Goal: Task Accomplishment & Management: Manage account settings

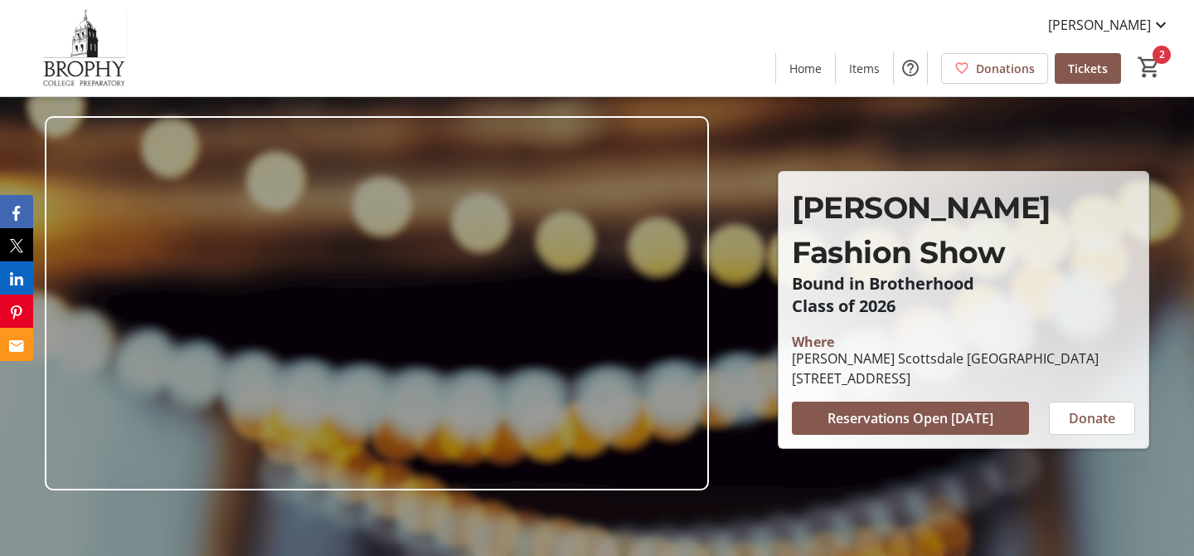
click at [704, 72] on div "[PERSON_NAME] Home Items Donations Tickets 2" at bounding box center [597, 48] width 1194 height 96
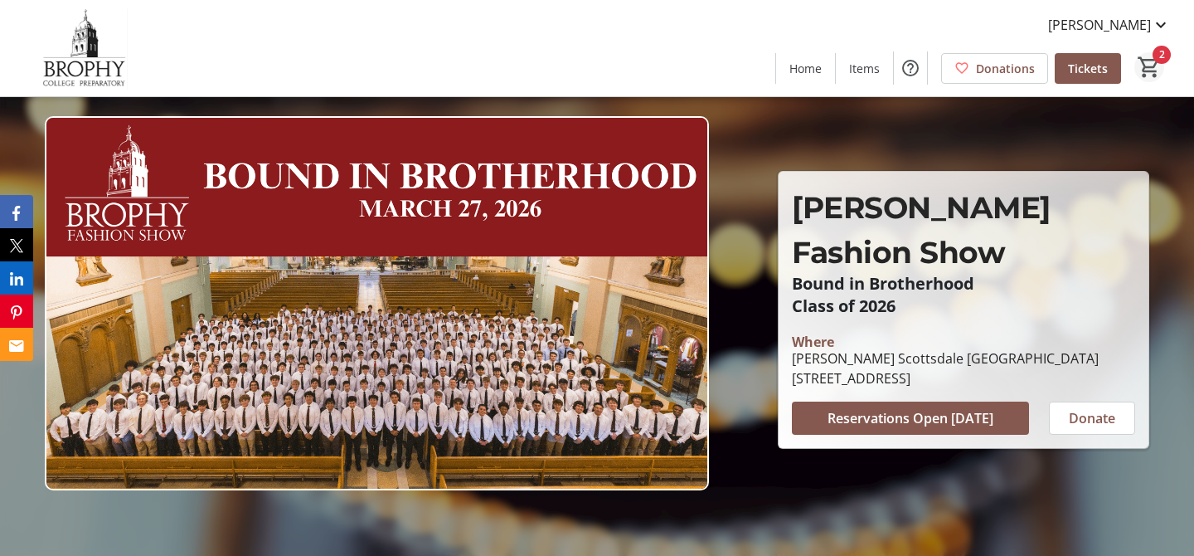
click at [1153, 70] on mat-icon "2" at bounding box center [1149, 67] width 25 height 25
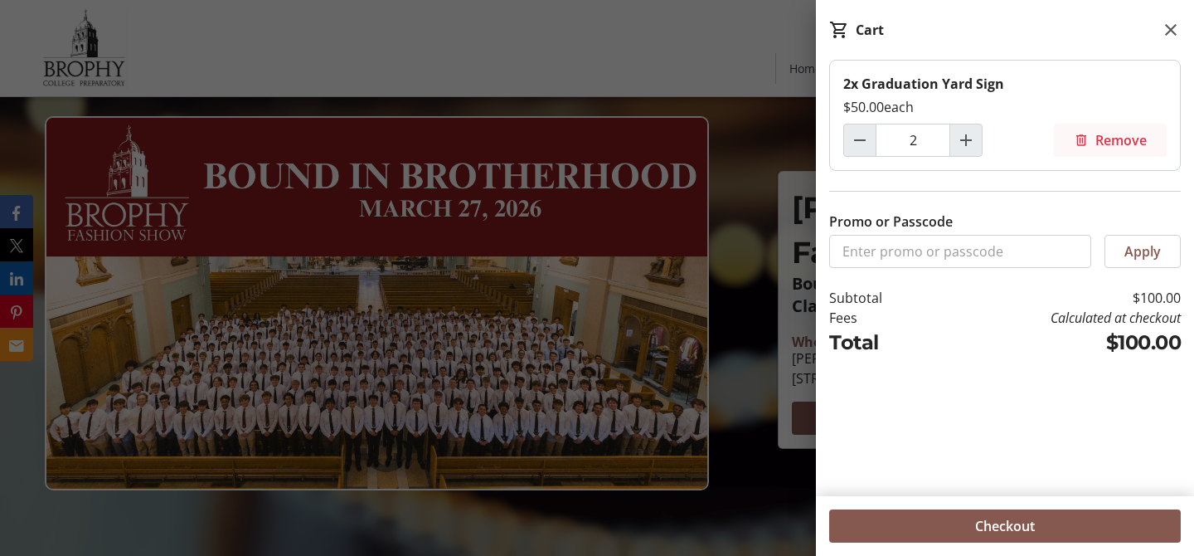
click at [1125, 140] on span "Remove" at bounding box center [1121, 140] width 51 height 20
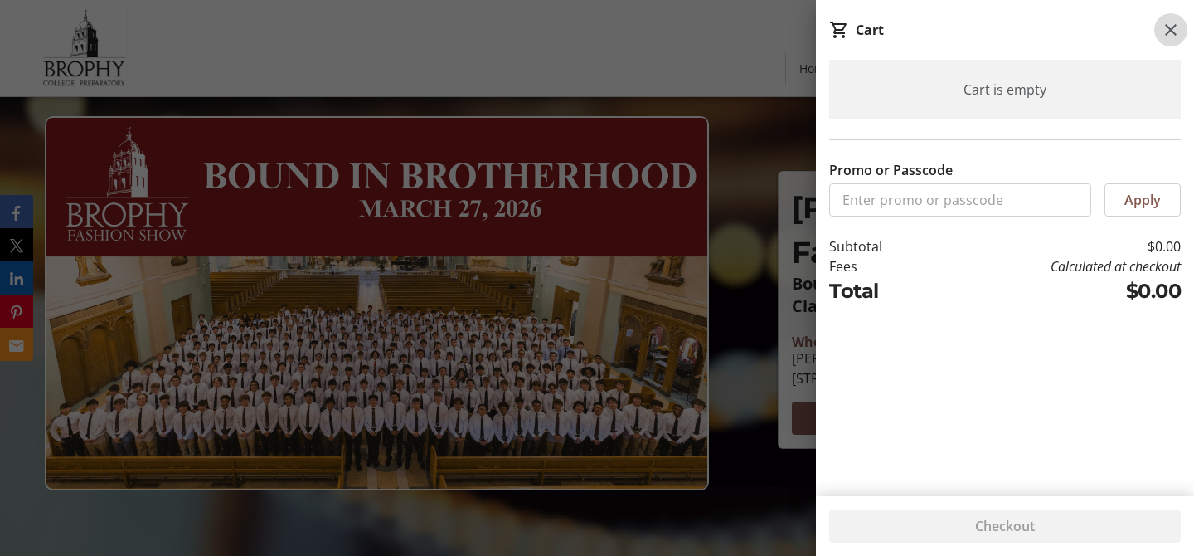
click at [1170, 27] on mat-icon at bounding box center [1171, 30] width 20 height 20
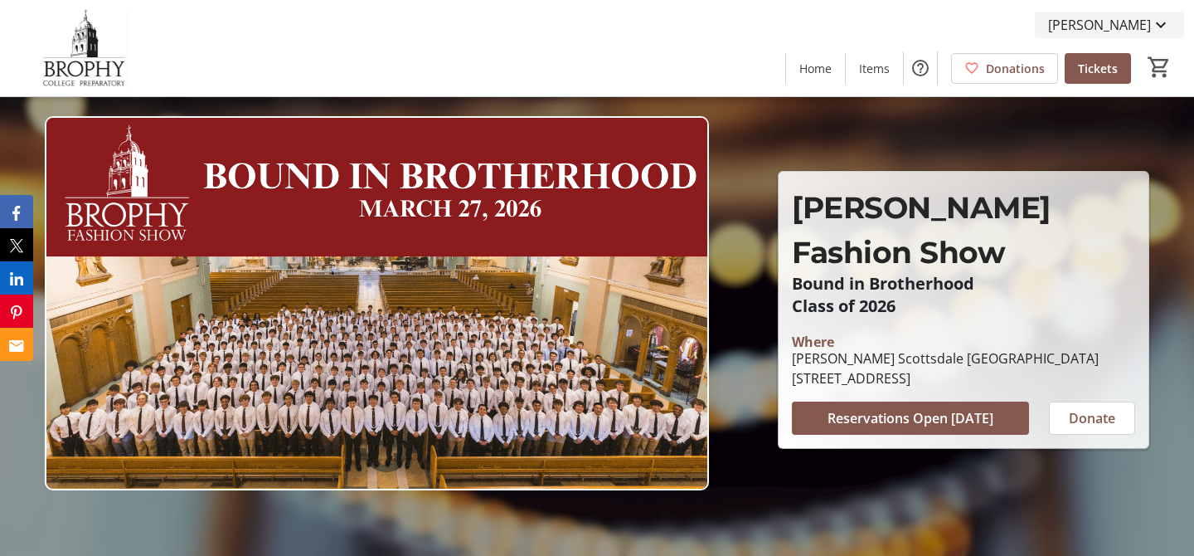
click at [1161, 22] on mat-icon at bounding box center [1161, 25] width 20 height 20
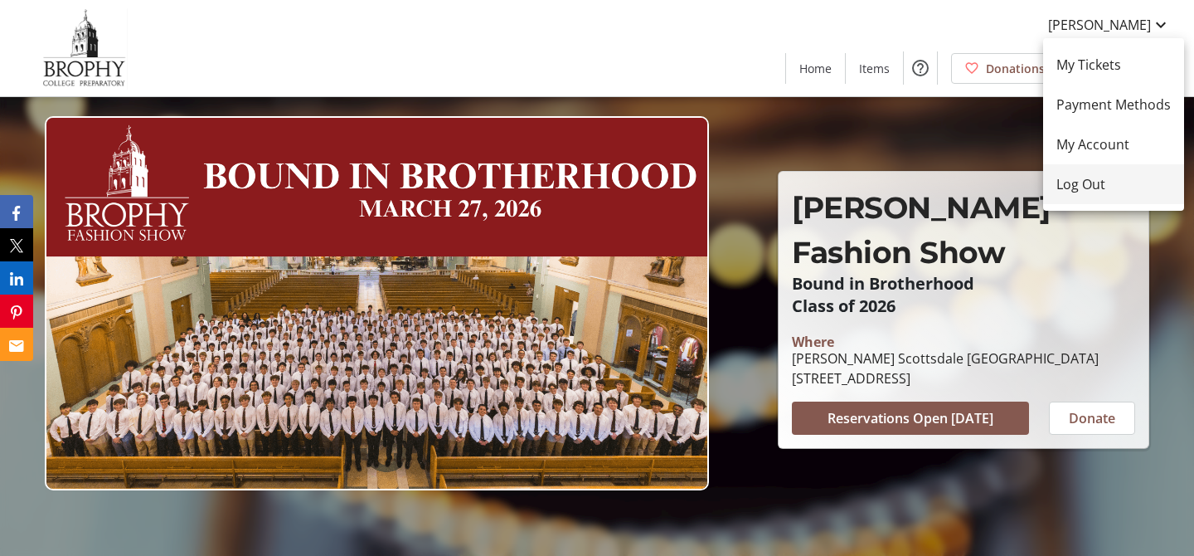
click at [1090, 187] on span "Log Out" at bounding box center [1114, 184] width 114 height 20
